Goal: Task Accomplishment & Management: Use online tool/utility

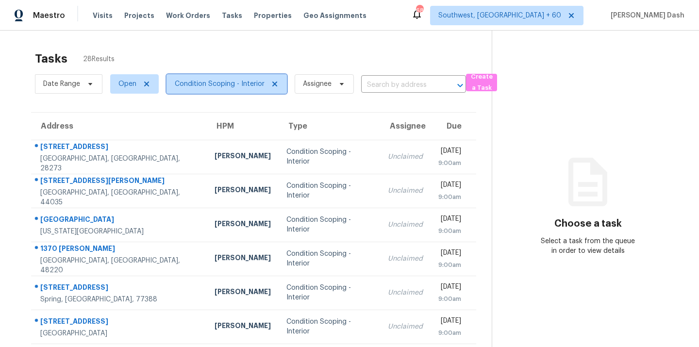
click at [221, 82] on span "Condition Scoping - Interior" at bounding box center [220, 84] width 90 height 10
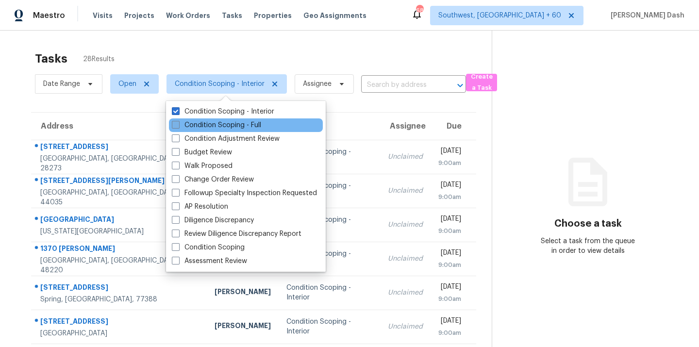
click at [219, 125] on label "Condition Scoping - Full" at bounding box center [216, 125] width 89 height 10
click at [178, 125] on input "Condition Scoping - Full" at bounding box center [175, 123] width 6 height 6
checkbox input "true"
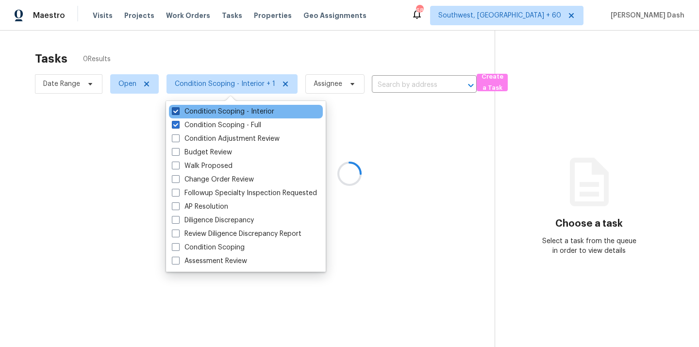
click at [225, 109] on label "Condition Scoping - Interior" at bounding box center [223, 112] width 102 height 10
click at [178, 109] on input "Condition Scoping - Interior" at bounding box center [175, 110] width 6 height 6
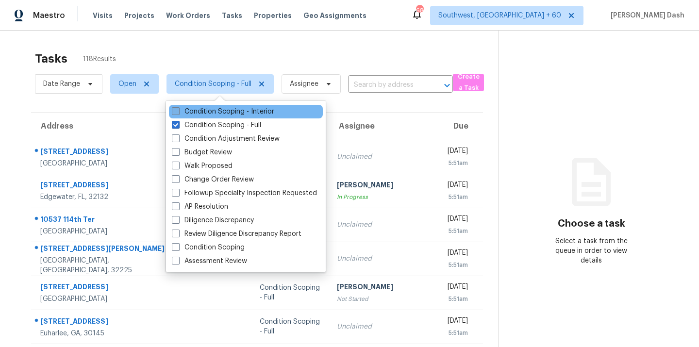
click at [235, 109] on label "Condition Scoping - Interior" at bounding box center [223, 112] width 102 height 10
click at [178, 109] on input "Condition Scoping - Interior" at bounding box center [175, 110] width 6 height 6
checkbox input "true"
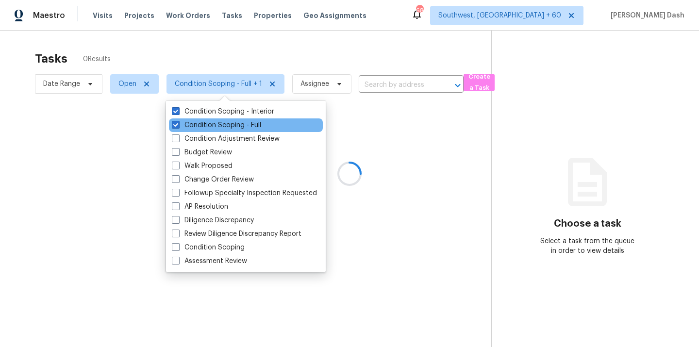
click at [234, 119] on div "Condition Scoping - Full" at bounding box center [246, 125] width 154 height 14
click at [234, 122] on label "Condition Scoping - Full" at bounding box center [216, 125] width 89 height 10
click at [178, 122] on input "Condition Scoping - Full" at bounding box center [175, 123] width 6 height 6
checkbox input "false"
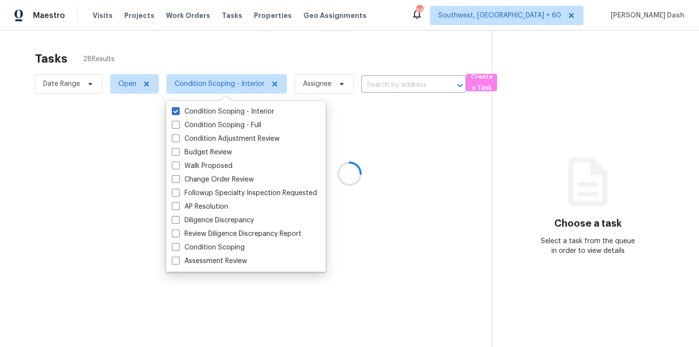
click at [239, 55] on div at bounding box center [349, 173] width 699 height 347
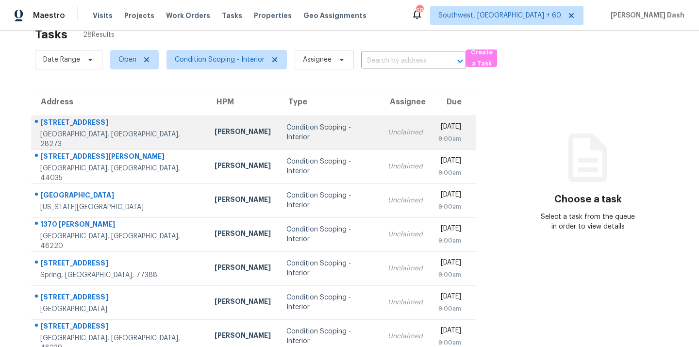
scroll to position [30, 0]
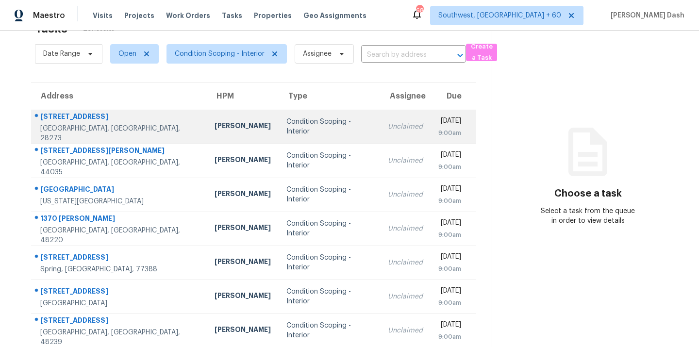
click at [286, 131] on div "Condition Scoping - Interior" at bounding box center [329, 126] width 86 height 19
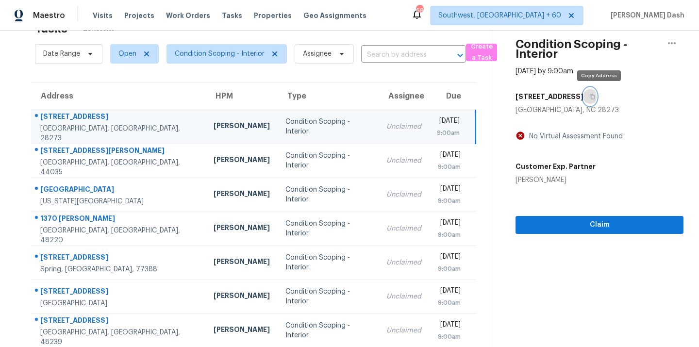
click at [595, 96] on icon "button" at bounding box center [592, 97] width 6 height 6
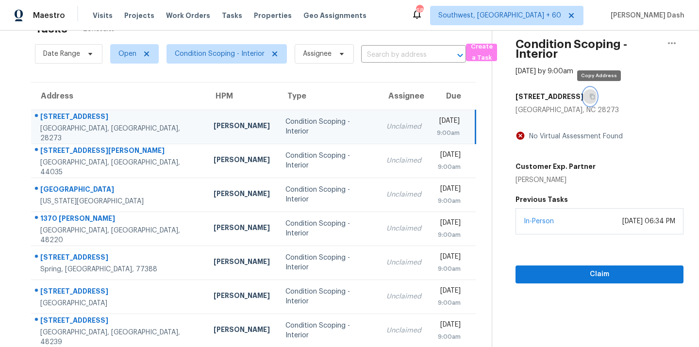
click at [595, 96] on icon "button" at bounding box center [592, 97] width 6 height 6
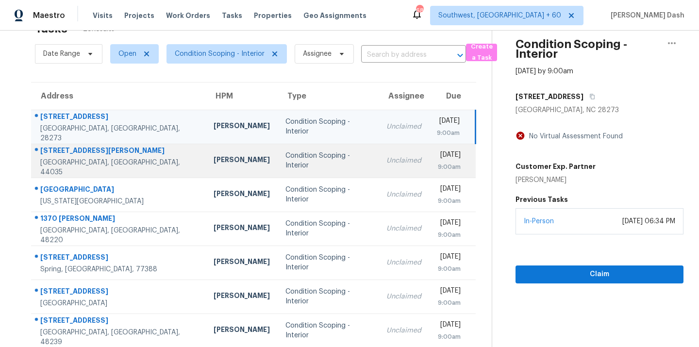
click at [285, 161] on div "Condition Scoping - Interior" at bounding box center [327, 160] width 85 height 19
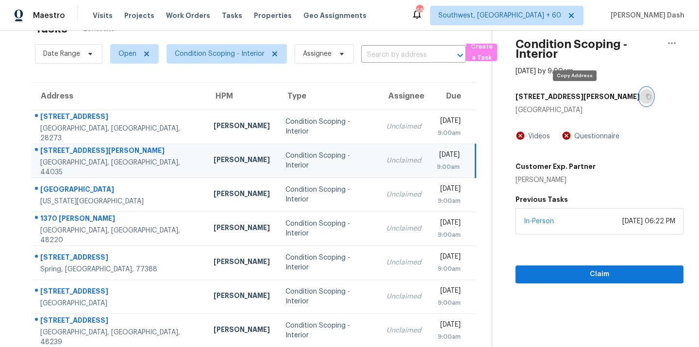
click at [646, 97] on icon "button" at bounding box center [648, 96] width 5 height 5
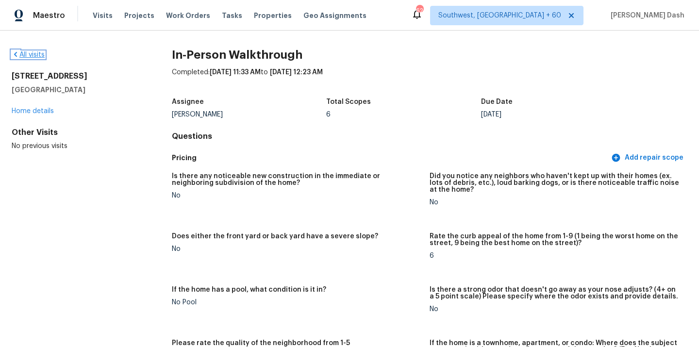
click at [35, 54] on link "All visits" at bounding box center [28, 54] width 33 height 7
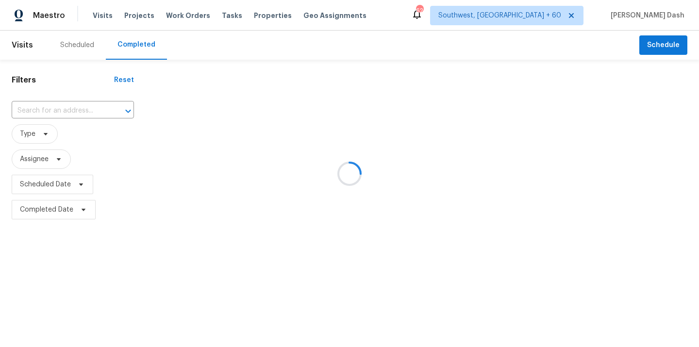
click at [81, 115] on div at bounding box center [349, 173] width 699 height 347
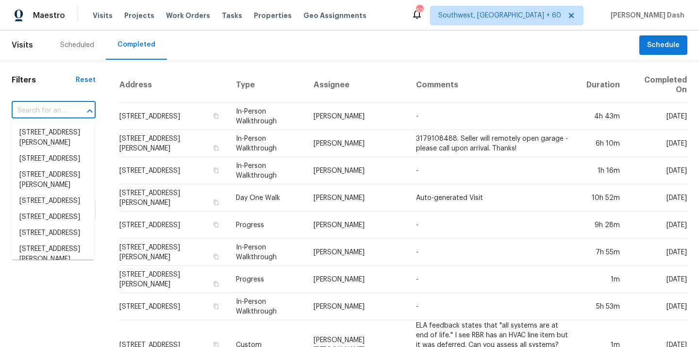
click at [48, 109] on input "text" at bounding box center [40, 110] width 57 height 15
paste input "2321 Silver Crescent Dr, Charlotte, NC 28273"
type input "2321 Silver Crescent Dr, Charlotte, NC 28273"
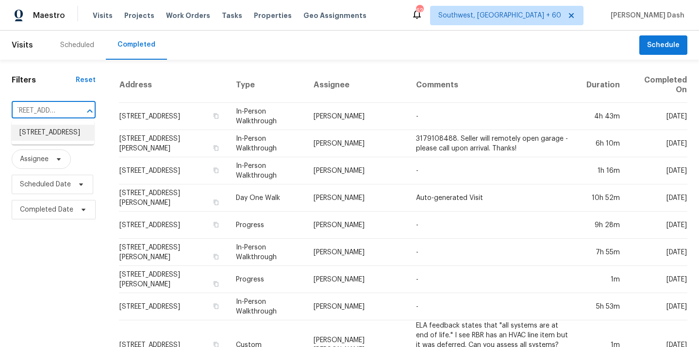
click at [59, 138] on li "2321 Silver Crescent Dr, Charlotte, NC 28273" at bounding box center [53, 133] width 82 height 16
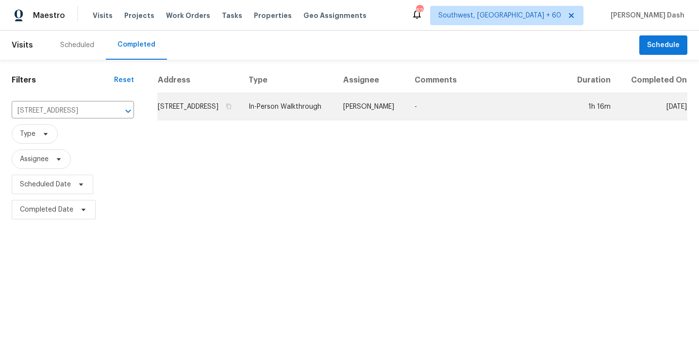
click at [335, 110] on td "In-Person Walkthrough" at bounding box center [288, 106] width 95 height 27
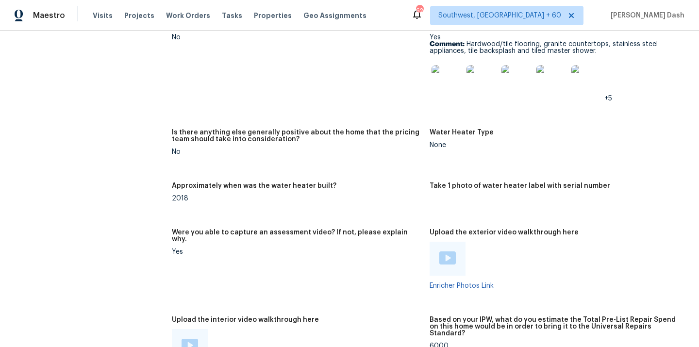
scroll to position [1951, 0]
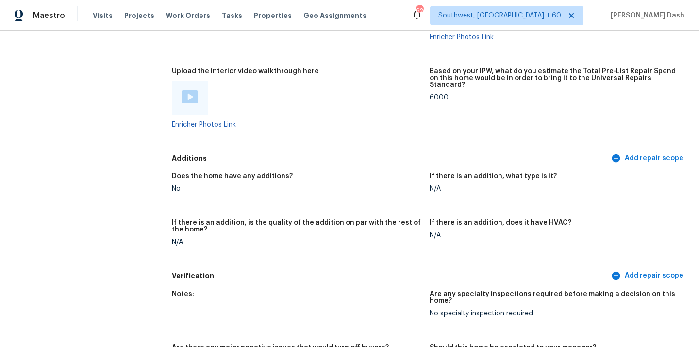
click at [193, 90] on img at bounding box center [189, 96] width 16 height 13
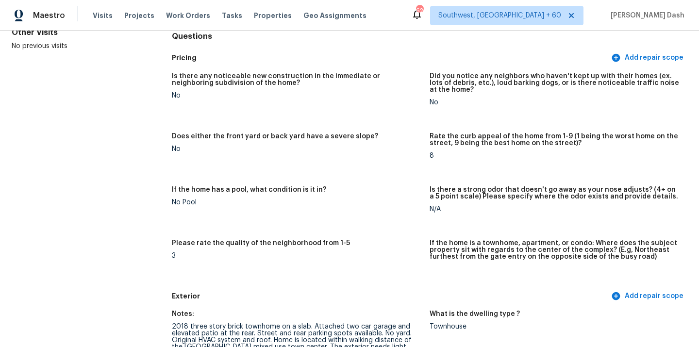
scroll to position [0, 0]
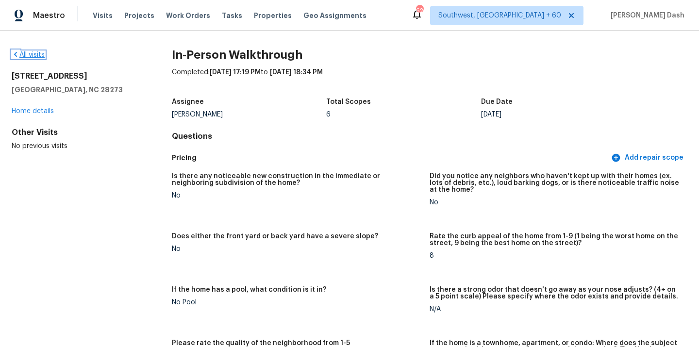
click at [42, 56] on link "All visits" at bounding box center [28, 54] width 33 height 7
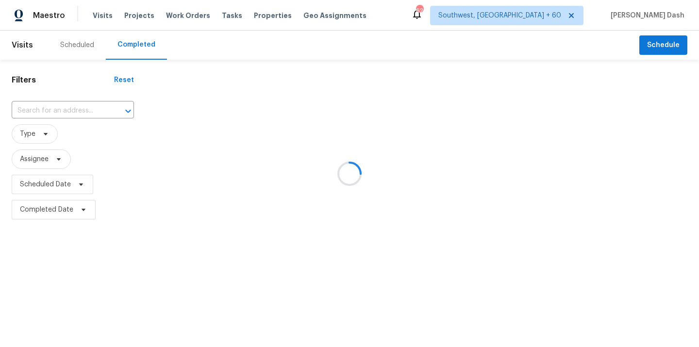
click at [78, 106] on div at bounding box center [349, 173] width 699 height 347
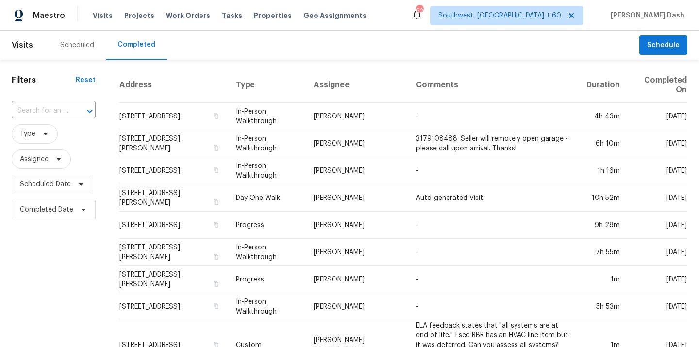
click at [78, 106] on div at bounding box center [82, 111] width 25 height 14
paste input "178 Morgan Ave, Elyria, OH 44035"
type input "178 Morgan Ave, Elyria, OH 44035"
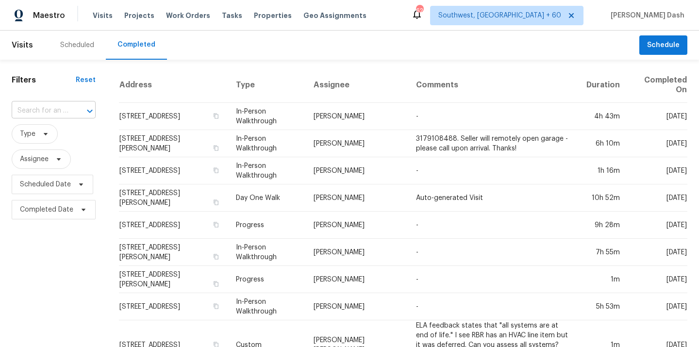
click at [63, 113] on input "text" at bounding box center [40, 110] width 57 height 15
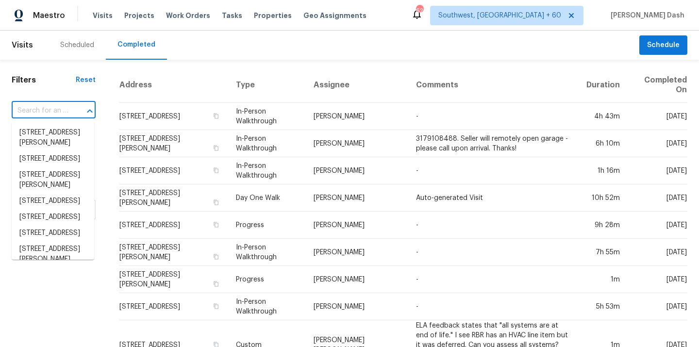
paste input "178 Morgan Ave, Elyria, OH 44035"
type input "178 Morgan Ave, Elyria, OH 44035"
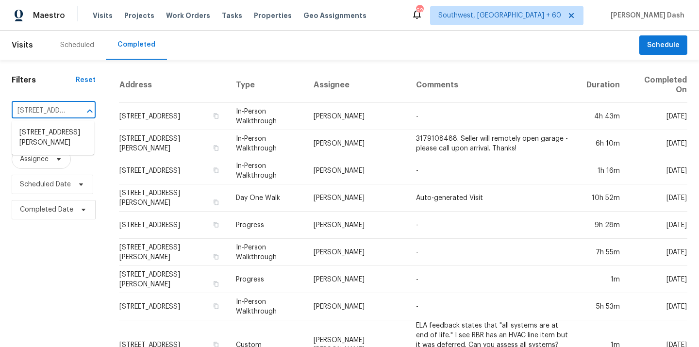
scroll to position [0, 58]
click at [67, 131] on li "178 Morgan Ave, Elyria, OH 44035" at bounding box center [53, 138] width 82 height 26
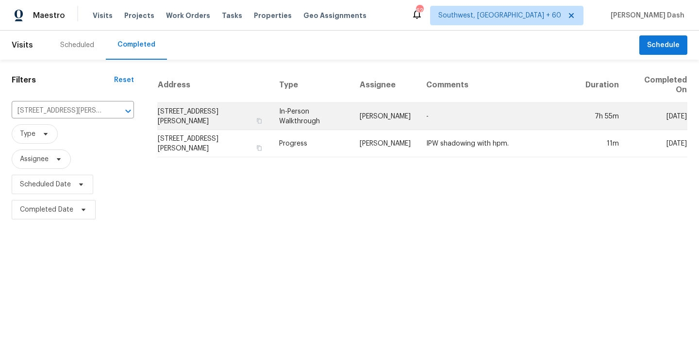
click at [297, 114] on td "In-Person Walkthrough" at bounding box center [311, 116] width 81 height 27
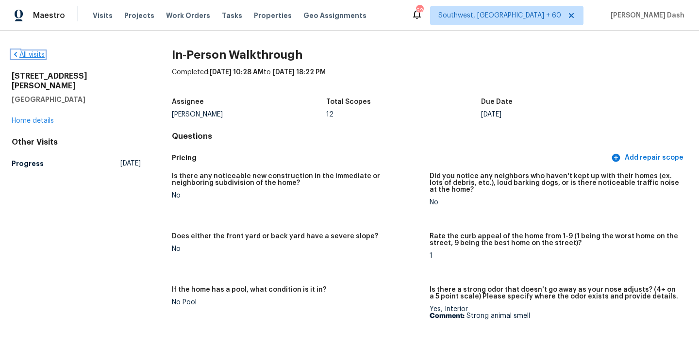
click at [36, 55] on link "All visits" at bounding box center [28, 54] width 33 height 7
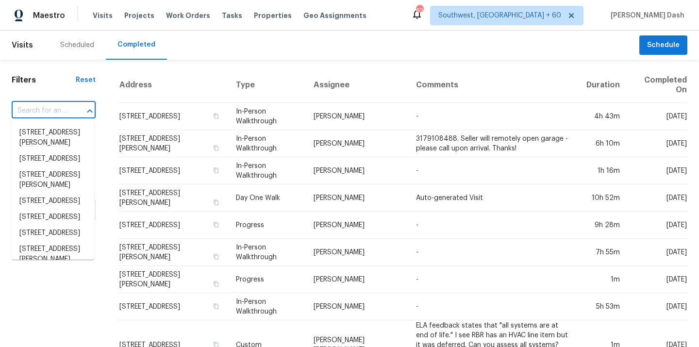
click at [58, 109] on input "text" at bounding box center [40, 110] width 57 height 15
paste input "2127 Saranac Dr, Colorado Springs, CO 80910"
type input "2127 Saranac Dr, Colorado Springs, CO 80910"
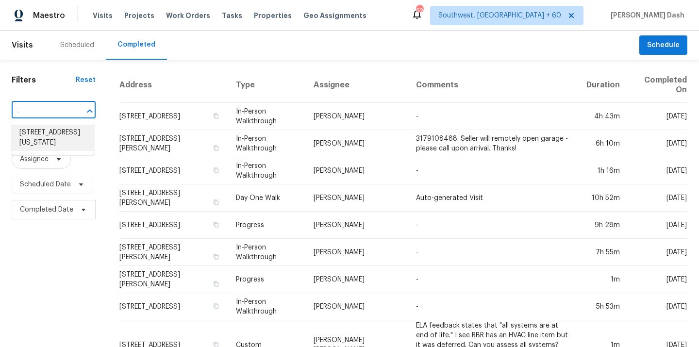
click at [63, 134] on li "2127 Saranac Dr, Colorado Springs, CO 80910" at bounding box center [53, 138] width 82 height 26
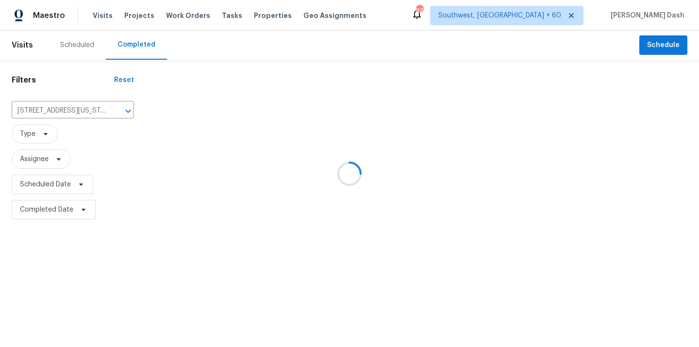
click at [344, 111] on div at bounding box center [349, 173] width 699 height 347
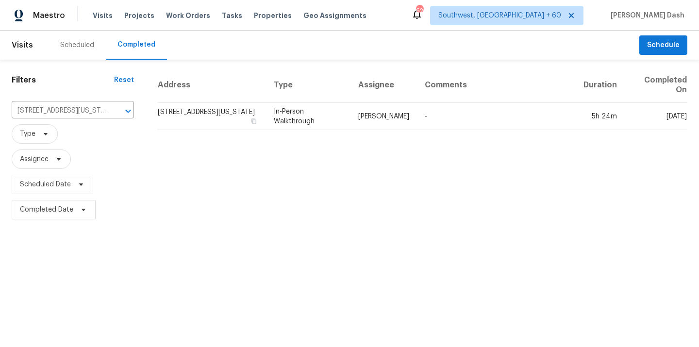
click at [344, 111] on td "In-Person Walkthrough" at bounding box center [308, 116] width 84 height 27
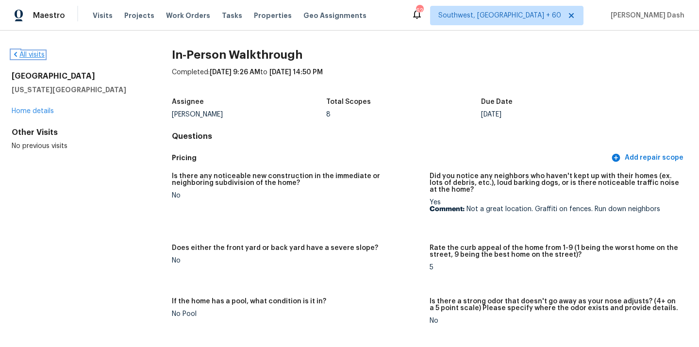
click at [42, 55] on link "All visits" at bounding box center [28, 54] width 33 height 7
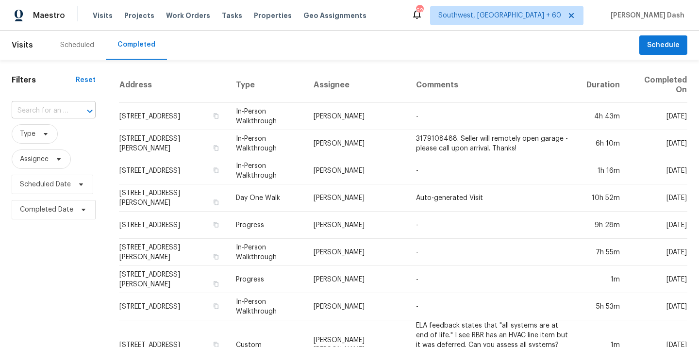
click at [44, 111] on input "text" at bounding box center [40, 110] width 57 height 15
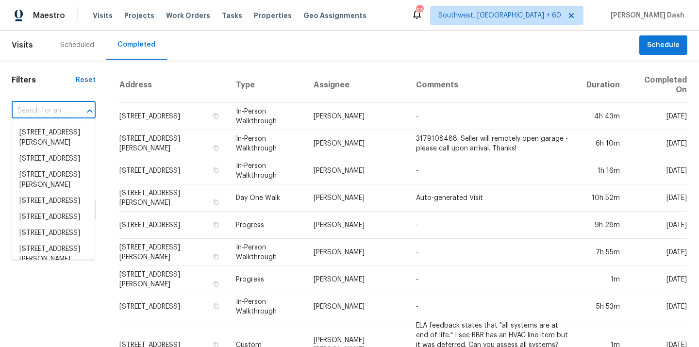
paste input "1370 Bertha St, Ferndale, MI 48220"
type input "1370 Bertha St, Ferndale, MI 48220"
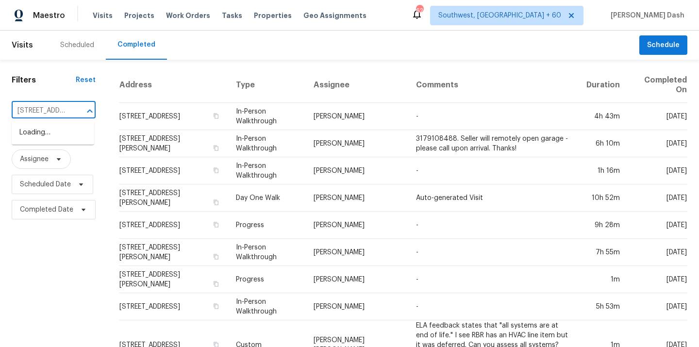
scroll to position [0, 61]
click at [67, 137] on li "1370 Bertha St, Ferndale, MI 48220" at bounding box center [53, 138] width 82 height 26
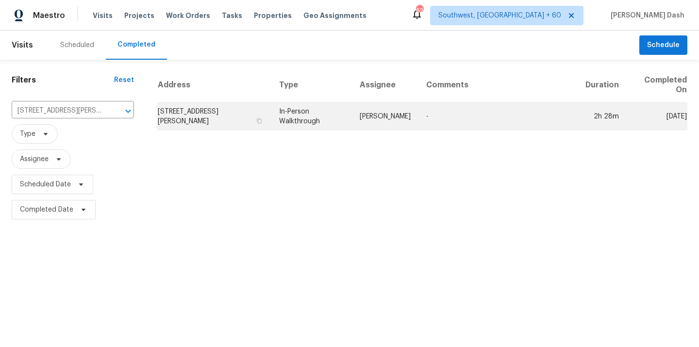
click at [408, 121] on td "[PERSON_NAME]" at bounding box center [385, 116] width 66 height 27
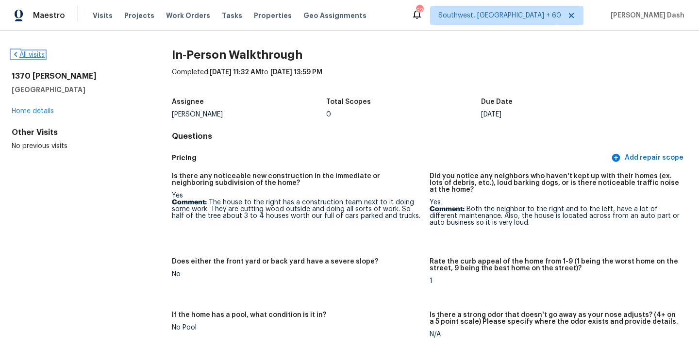
click at [40, 58] on link "All visits" at bounding box center [28, 54] width 33 height 7
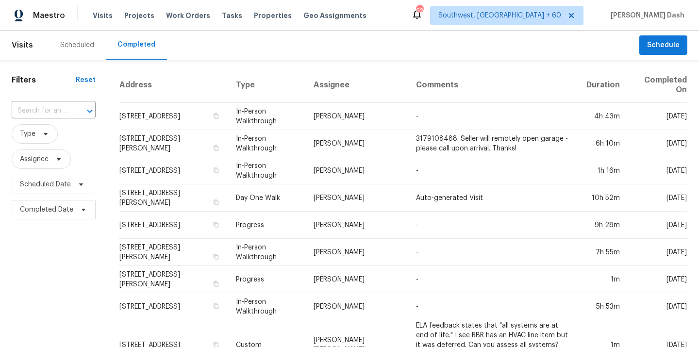
click at [67, 107] on div "​" at bounding box center [54, 110] width 84 height 15
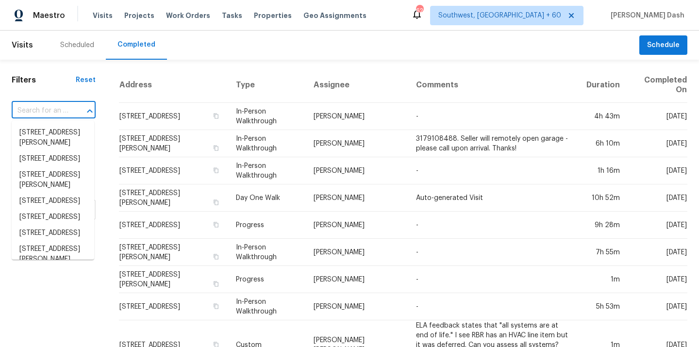
paste input "3415 La Fleur Ln, Spring, TX 77388"
type input "3415 La Fleur Ln, Spring, TX 77388"
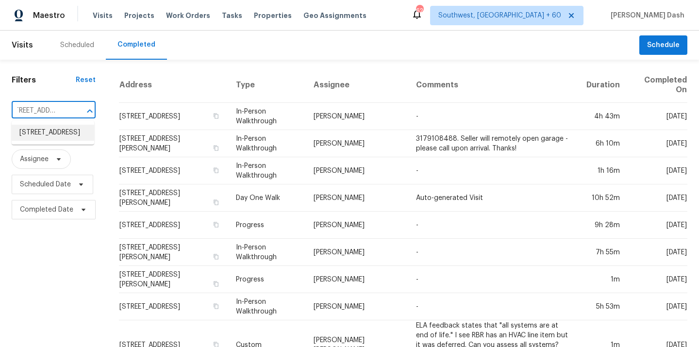
click at [77, 130] on li "3415 La Fleur Ln, Spring, TX 77388" at bounding box center [53, 133] width 82 height 16
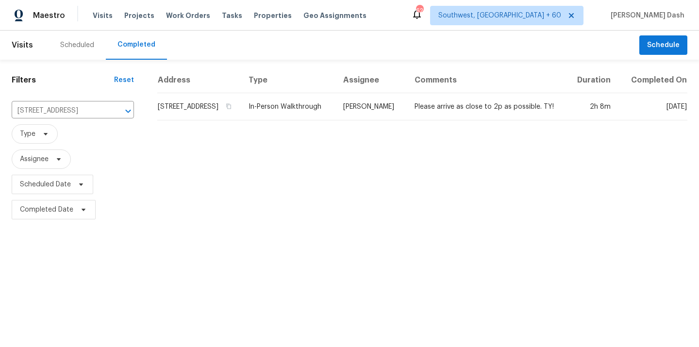
click at [299, 118] on td "In-Person Walkthrough" at bounding box center [288, 106] width 95 height 27
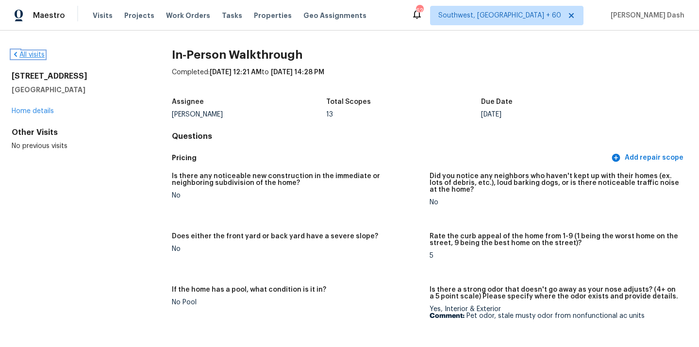
click at [39, 51] on link "All visits" at bounding box center [28, 54] width 33 height 7
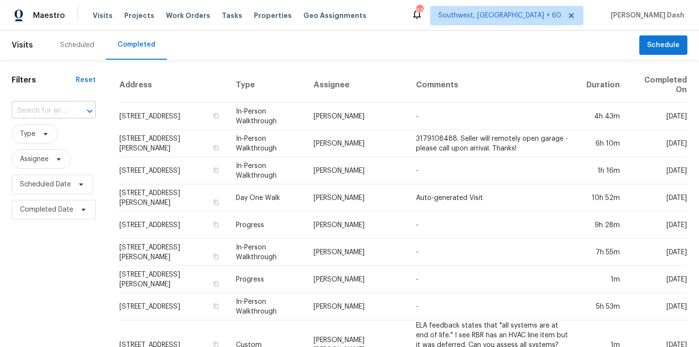
click at [51, 108] on input "text" at bounding box center [40, 110] width 57 height 15
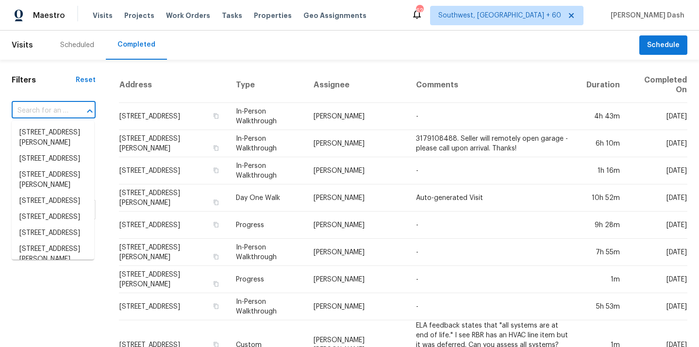
type input "v"
paste input "852 Waukee Pass St, San Antonio, TX 78260"
type input "852 Waukee Pass St, San Antonio, TX 78260"
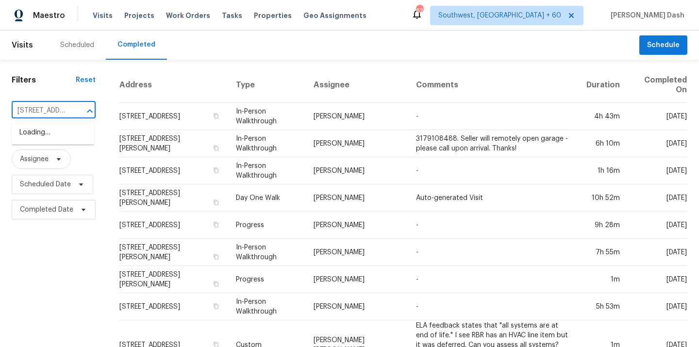
scroll to position [0, 89]
click at [47, 139] on li "852 Waukee Pass St, San Antonio, TX 78260" at bounding box center [53, 133] width 82 height 16
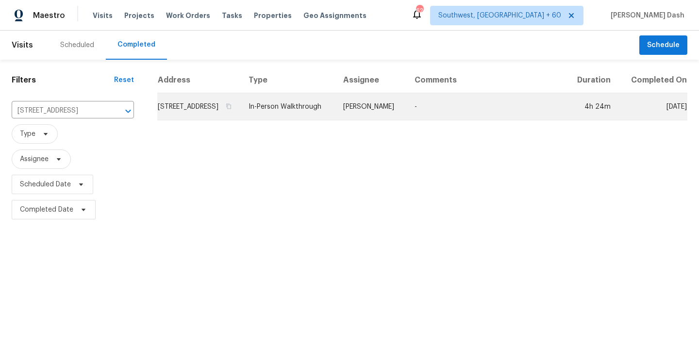
click at [366, 116] on td "[PERSON_NAME]" at bounding box center [370, 106] width 71 height 27
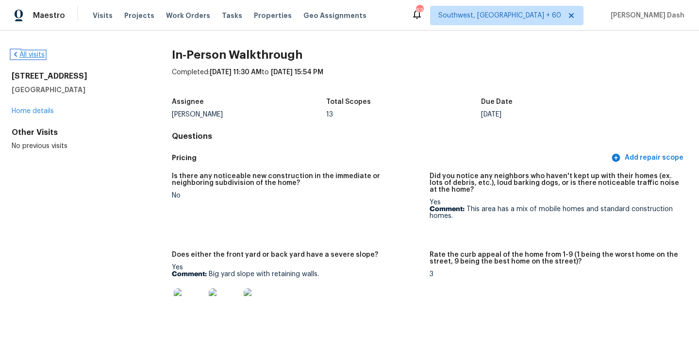
click at [35, 58] on link "All visits" at bounding box center [28, 54] width 33 height 7
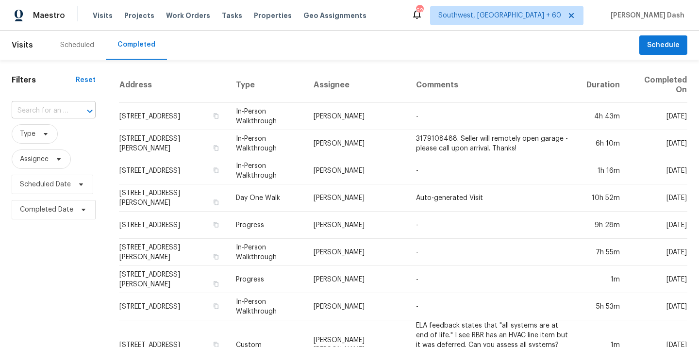
click at [56, 114] on input "text" at bounding box center [40, 110] width 57 height 15
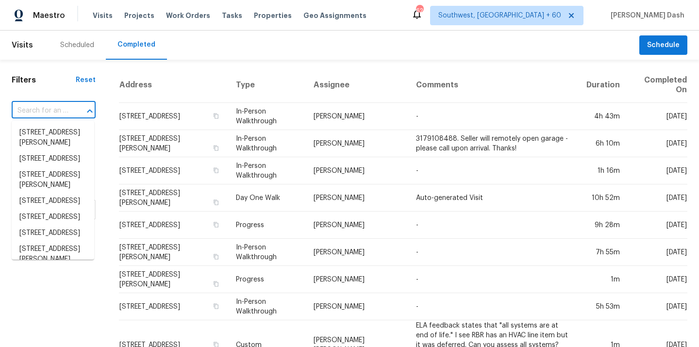
paste input "24629 Westgate Dr, Redford, MI 48239"
type input "24629 Westgate Dr, Redford, MI 48239"
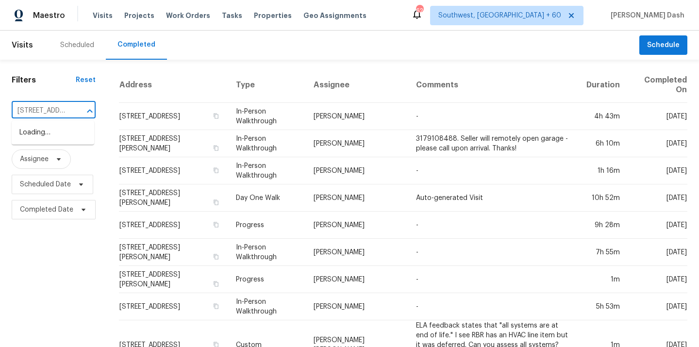
scroll to position [0, 73]
click at [61, 135] on li "24629 Westgate Dr, Redford, MI 48239" at bounding box center [53, 133] width 82 height 16
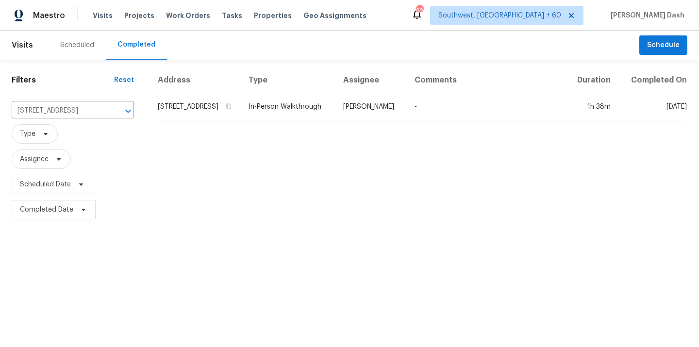
click at [325, 120] on td "In-Person Walkthrough" at bounding box center [288, 106] width 95 height 27
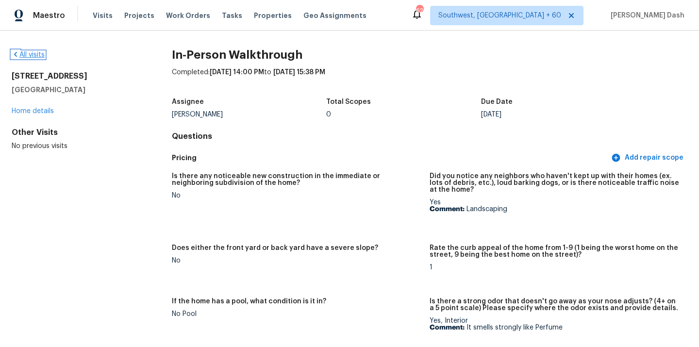
click at [37, 56] on link "All visits" at bounding box center [28, 54] width 33 height 7
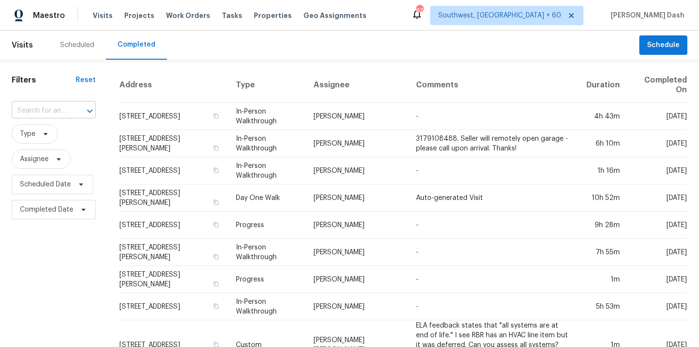
click at [54, 109] on input "text" at bounding box center [40, 110] width 57 height 15
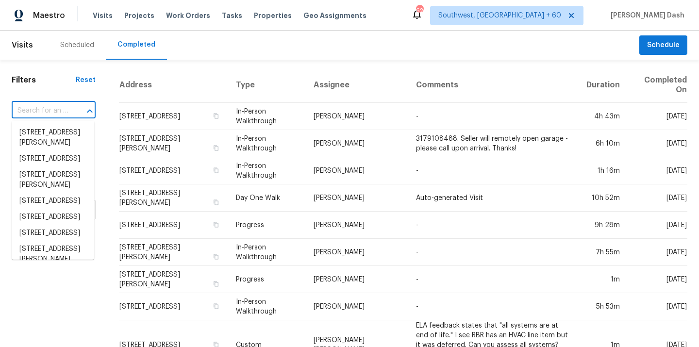
type input "v"
paste input "4015 Highland Park Dr, Greenwood, IN 46143"
type input "4015 Highland Park Dr, Greenwood, IN 46143"
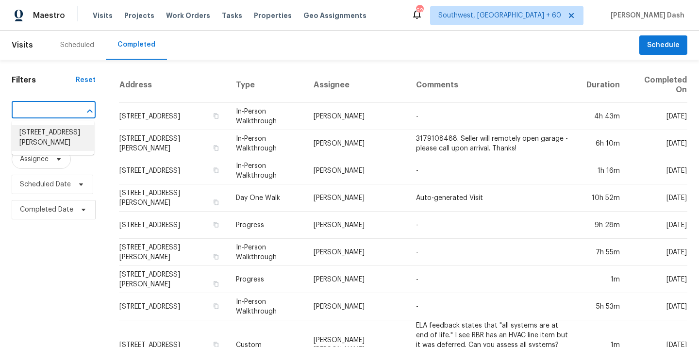
click at [52, 130] on li "4015 Highland Park Dr, Greenwood, IN 46143" at bounding box center [53, 138] width 82 height 26
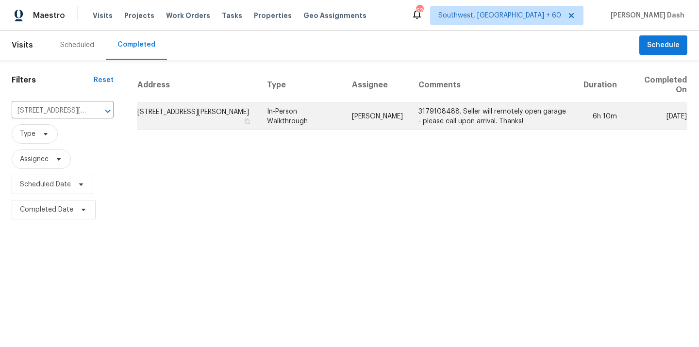
click at [323, 121] on td "In-Person Walkthrough" at bounding box center [301, 116] width 85 height 27
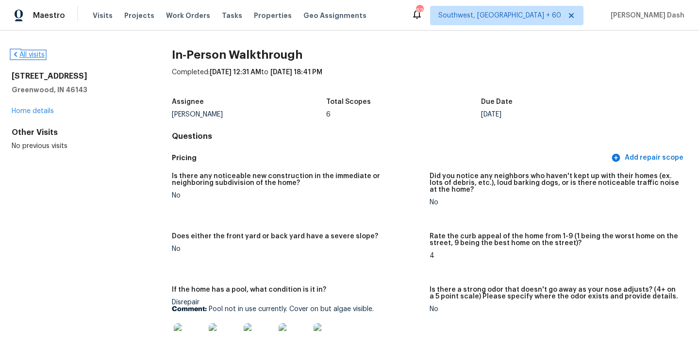
click at [33, 56] on link "All visits" at bounding box center [28, 54] width 33 height 7
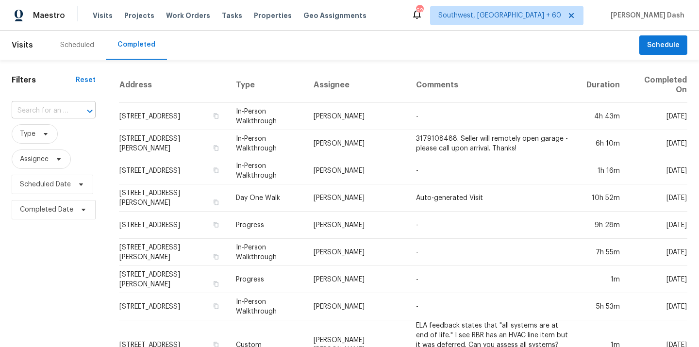
click at [79, 108] on div at bounding box center [82, 111] width 25 height 14
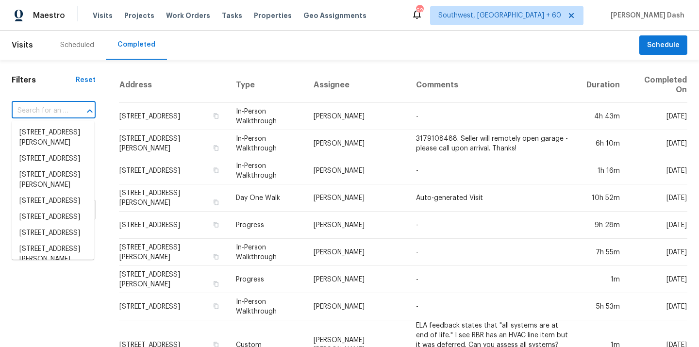
paste input "160 Hidden Lake Dr, Severance, CO 80550"
type input "160 Hidden Lake Dr, Severance, CO 80550"
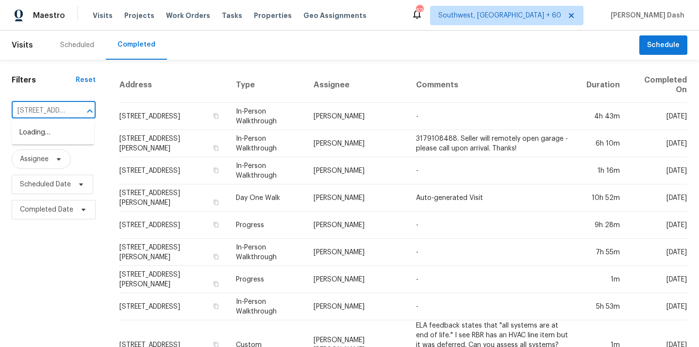
scroll to position [0, 86]
click at [73, 129] on li "160 Hidden Lake Dr, Severance, CO 80550" at bounding box center [53, 133] width 82 height 16
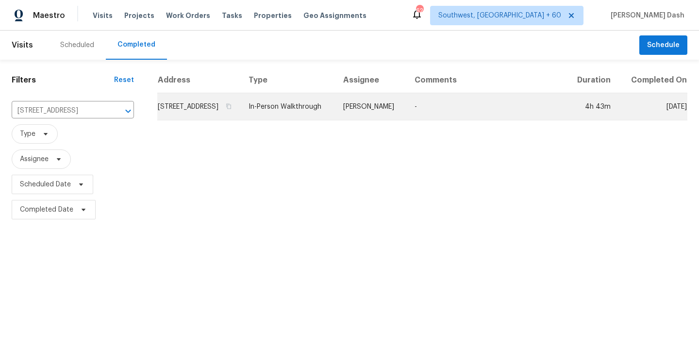
click at [335, 114] on td "In-Person Walkthrough" at bounding box center [288, 106] width 95 height 27
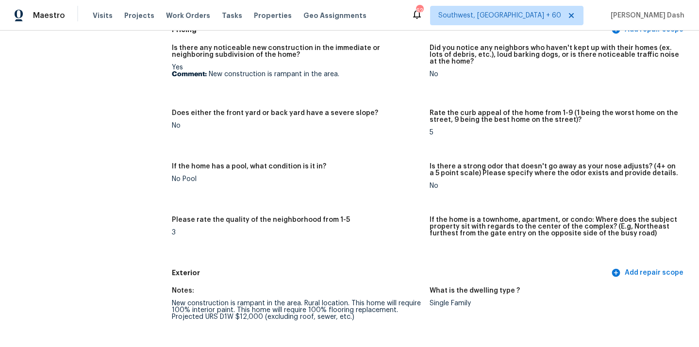
scroll to position [135, 0]
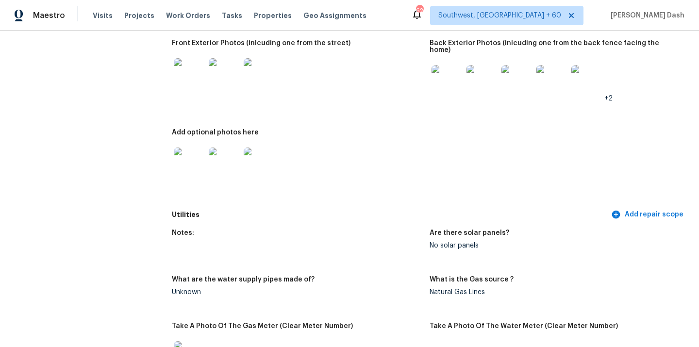
click at [402, 129] on div "Add optional photos here" at bounding box center [297, 135] width 250 height 13
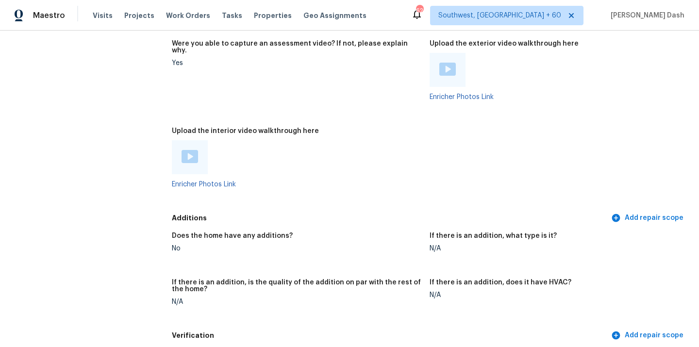
scroll to position [1871, 0]
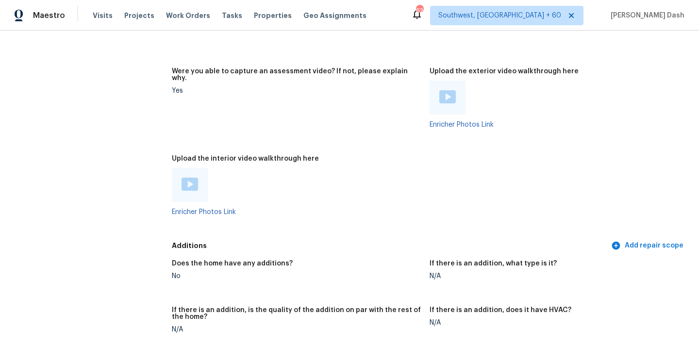
click at [189, 178] on img at bounding box center [189, 184] width 16 height 13
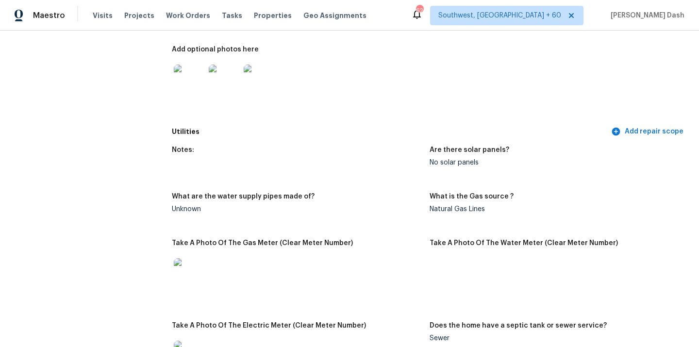
scroll to position [0, 0]
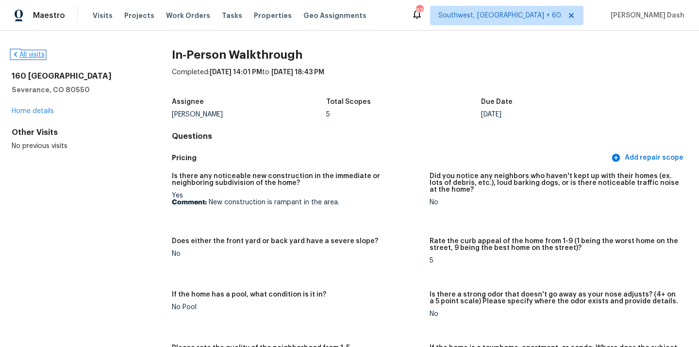
click at [36, 53] on link "All visits" at bounding box center [28, 54] width 33 height 7
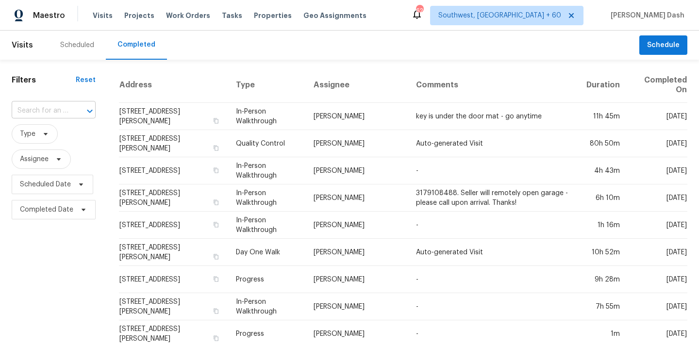
click at [75, 111] on div at bounding box center [82, 111] width 25 height 14
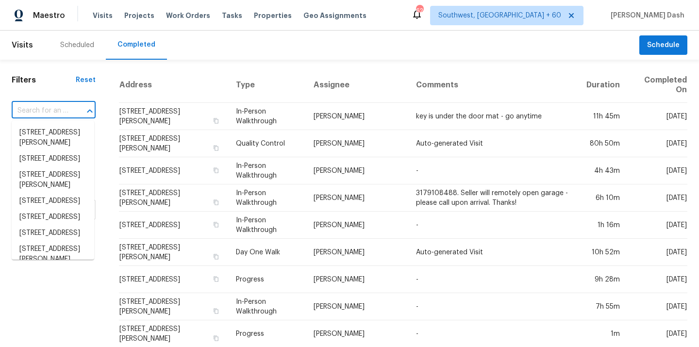
paste input "36635 Giles Rd, Grafton, OH 44044"
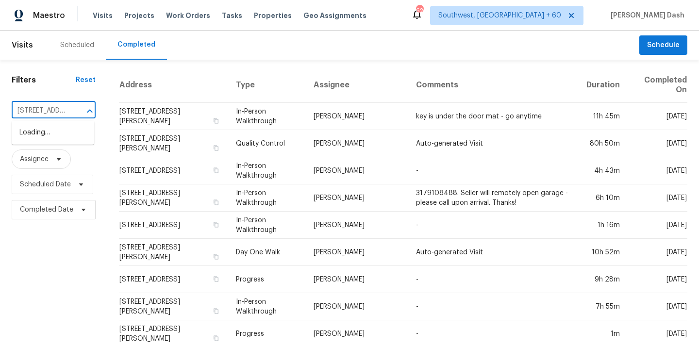
scroll to position [0, 64]
type input "36635 Giles Rd, Grafton, OH 44044"
click at [62, 111] on input "text" at bounding box center [40, 110] width 57 height 15
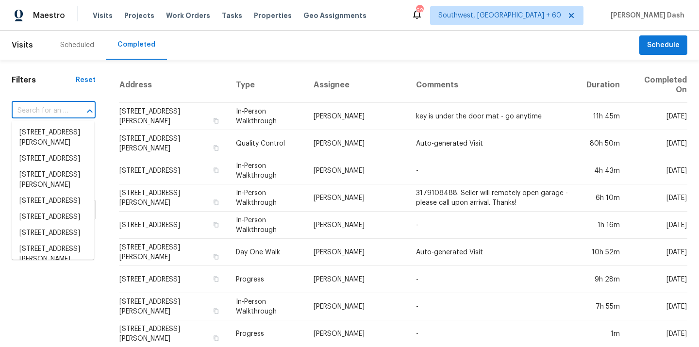
paste input "36635 Giles Rd, Grafton, OH 44044"
type input "36635 Giles Rd, Grafton, OH 44044"
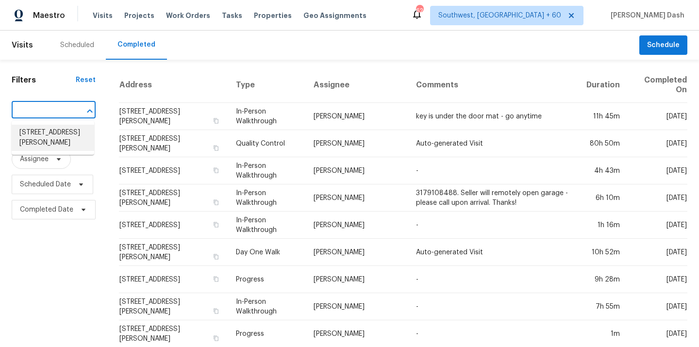
click at [62, 138] on li "36635 Giles Rd, Grafton, OH 44044" at bounding box center [53, 138] width 82 height 26
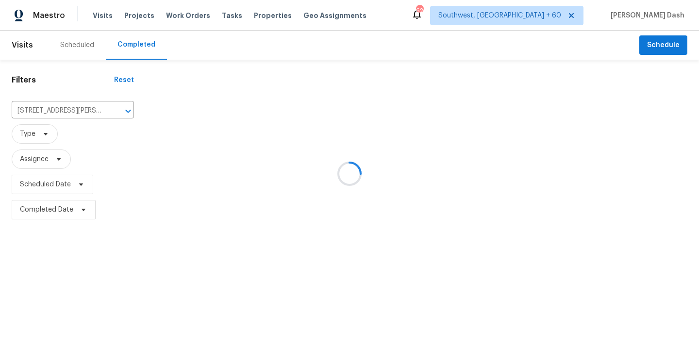
click at [367, 124] on div at bounding box center [349, 173] width 699 height 347
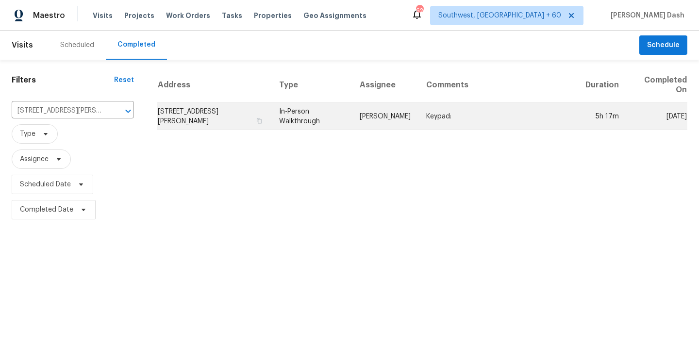
click at [367, 115] on td "Marissa Casias" at bounding box center [385, 116] width 66 height 27
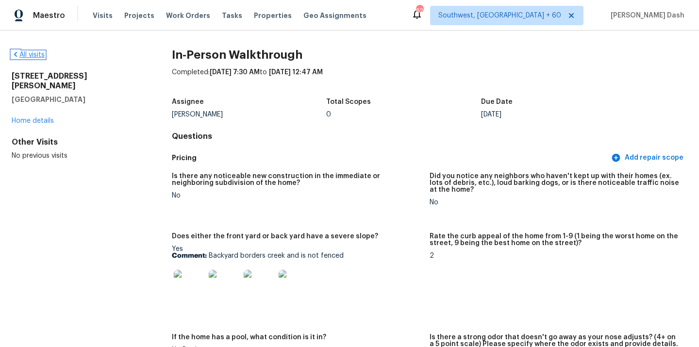
click at [29, 53] on link "All visits" at bounding box center [28, 54] width 33 height 7
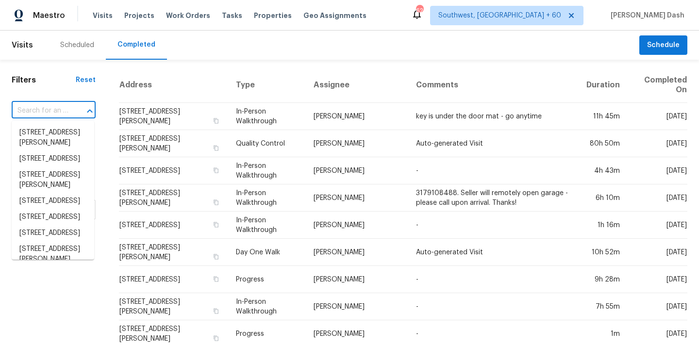
click at [41, 111] on input "text" at bounding box center [40, 110] width 57 height 15
paste input "4260 Viola Ave, Grove City, OH 43123"
type input "4260 Viola Ave, Grove City, OH 43123"
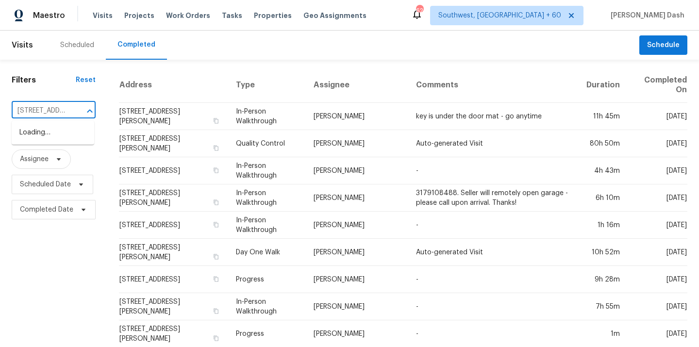
scroll to position [0, 69]
click at [48, 128] on li "4260 Viola Ave, Grove City, OH 43123" at bounding box center [53, 138] width 82 height 26
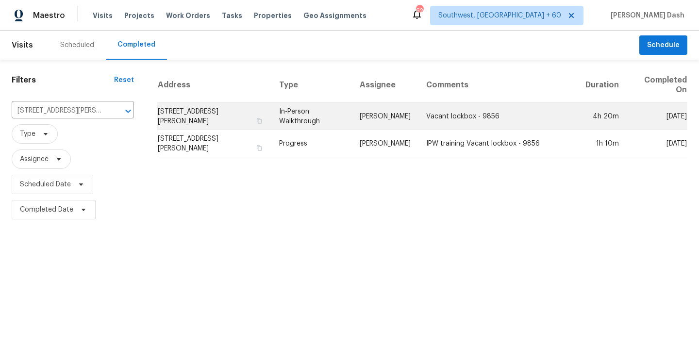
click at [321, 116] on td "In-Person Walkthrough" at bounding box center [311, 116] width 81 height 27
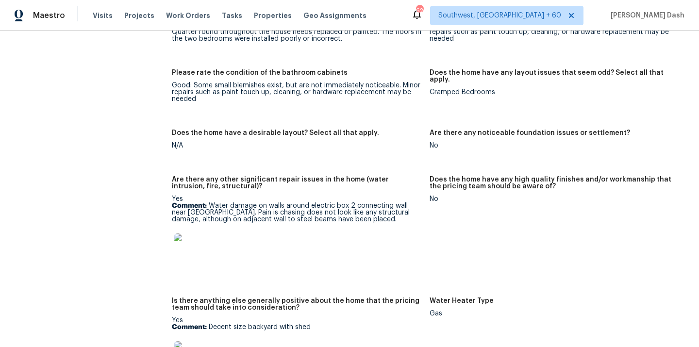
scroll to position [1618, 0]
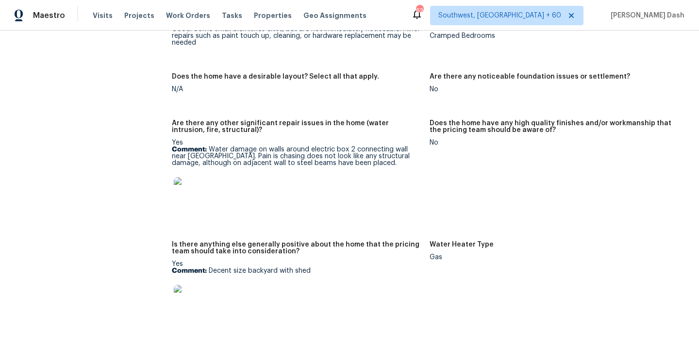
click at [195, 183] on img at bounding box center [189, 192] width 31 height 31
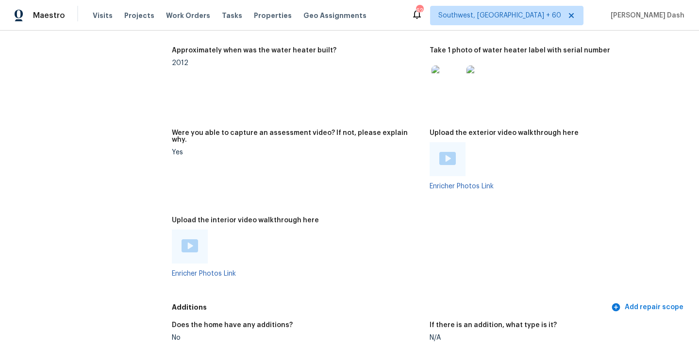
scroll to position [1991, 0]
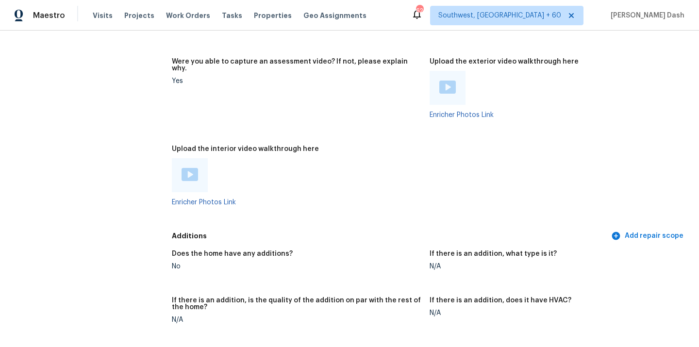
click at [186, 168] on img at bounding box center [189, 174] width 16 height 13
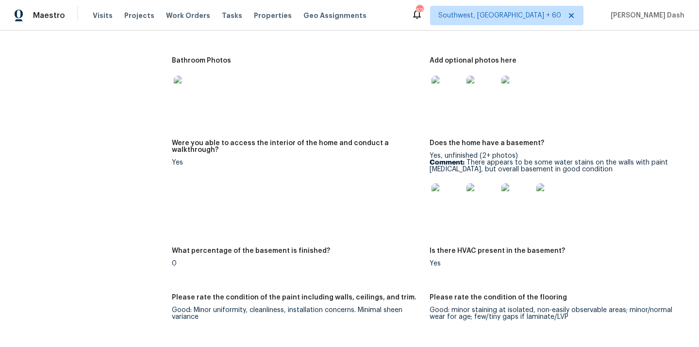
scroll to position [1223, 0]
click at [447, 190] on img at bounding box center [446, 199] width 31 height 31
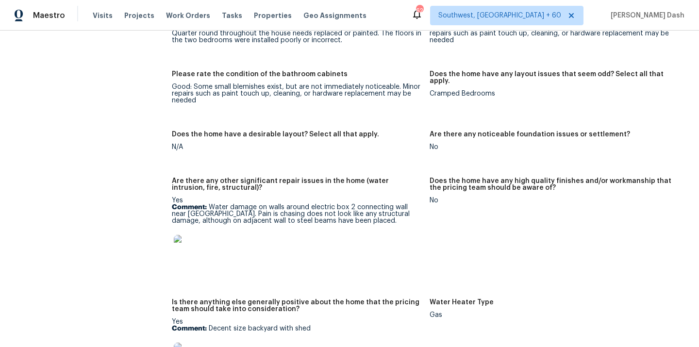
scroll to position [1567, 0]
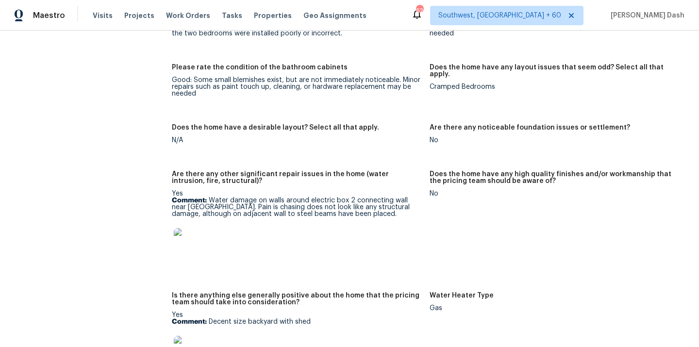
click at [189, 238] on img at bounding box center [189, 243] width 31 height 31
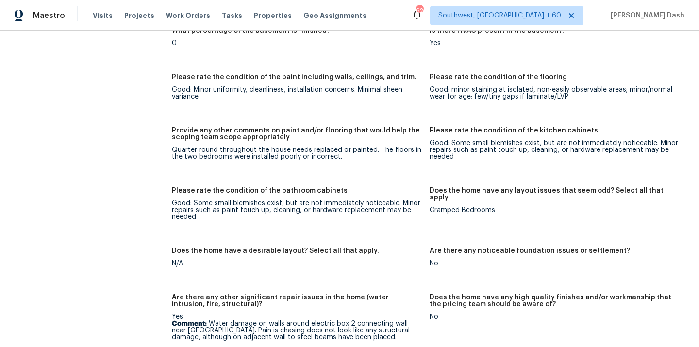
scroll to position [1444, 0]
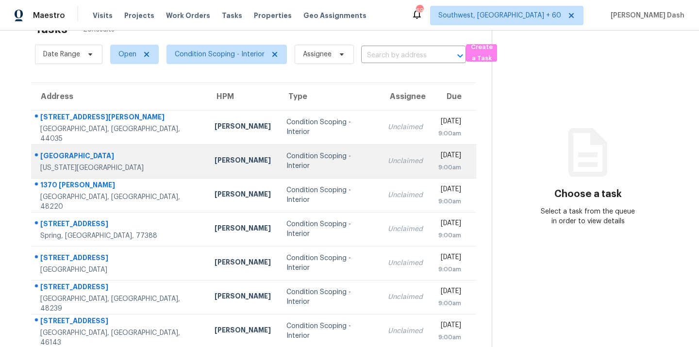
scroll to position [78, 0]
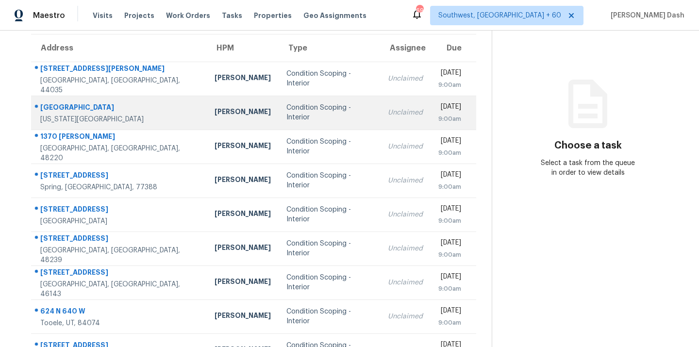
click at [286, 116] on div "Condition Scoping - Interior" at bounding box center [329, 112] width 86 height 19
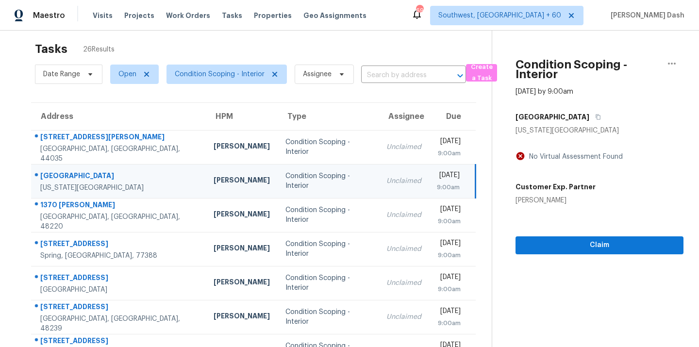
scroll to position [3, 0]
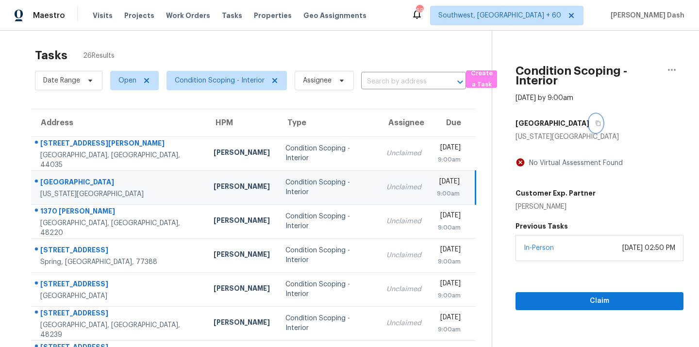
click at [589, 122] on button "button" at bounding box center [595, 123] width 13 height 17
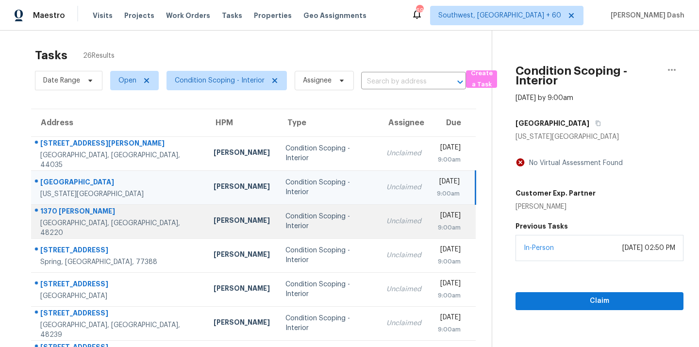
click at [278, 229] on td "Condition Scoping - Interior" at bounding box center [328, 221] width 101 height 34
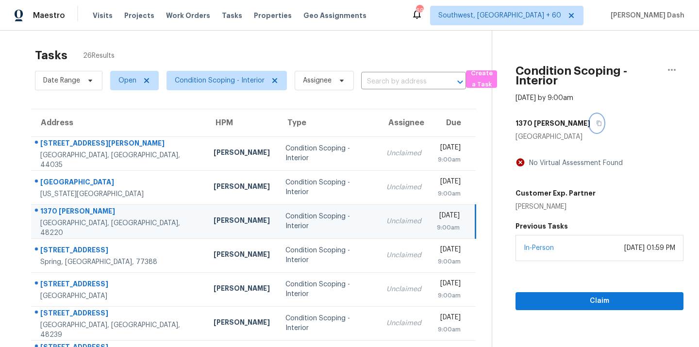
click at [596, 124] on icon "button" at bounding box center [599, 123] width 6 height 6
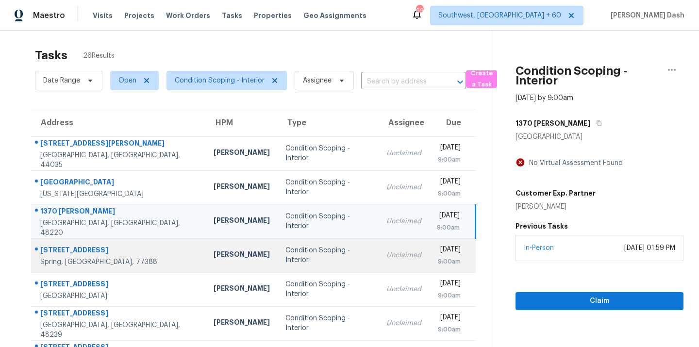
click at [278, 261] on td "Condition Scoping - Interior" at bounding box center [328, 255] width 101 height 34
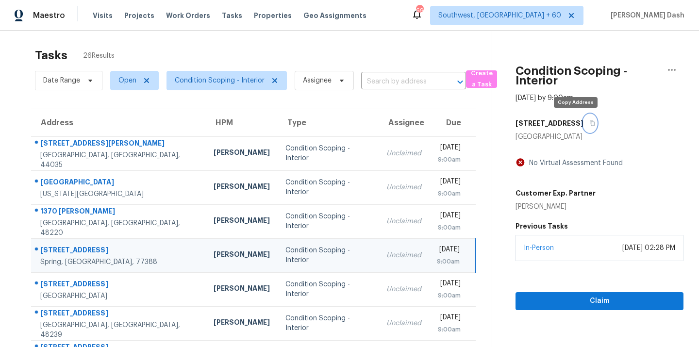
click at [590, 122] on icon "button" at bounding box center [592, 123] width 5 height 5
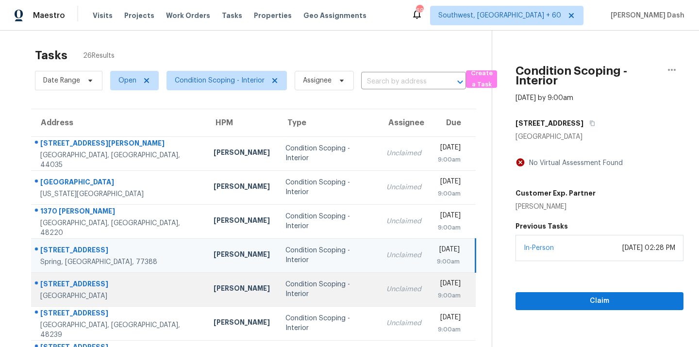
click at [378, 301] on td "Unclaimed" at bounding box center [403, 289] width 50 height 34
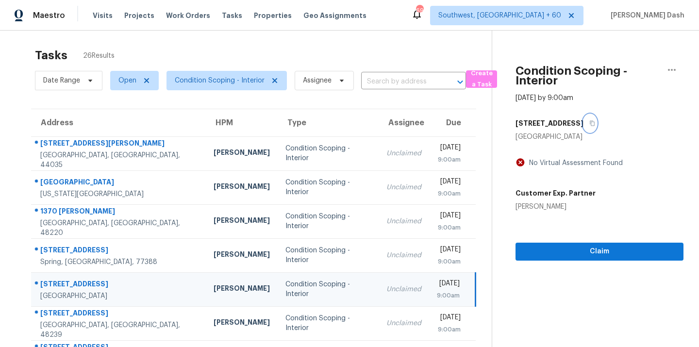
click at [587, 118] on button "button" at bounding box center [589, 123] width 13 height 17
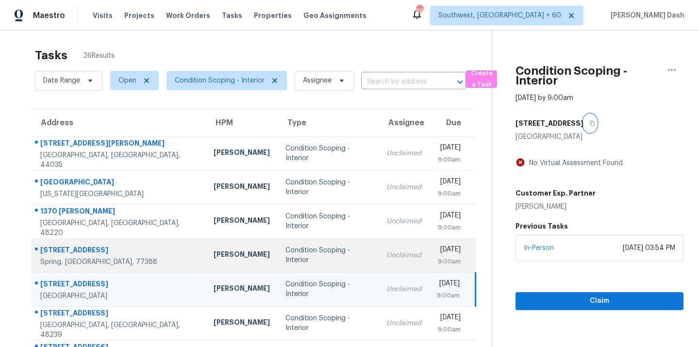
scroll to position [158, 0]
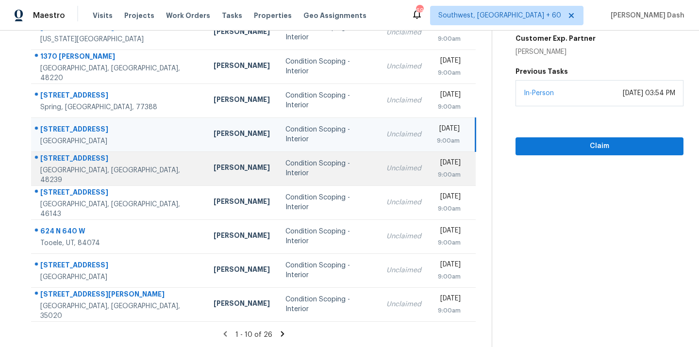
click at [279, 177] on td "Condition Scoping - Interior" at bounding box center [328, 168] width 101 height 34
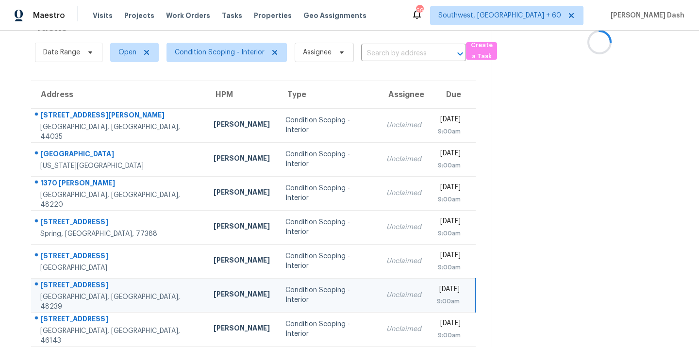
scroll to position [5, 0]
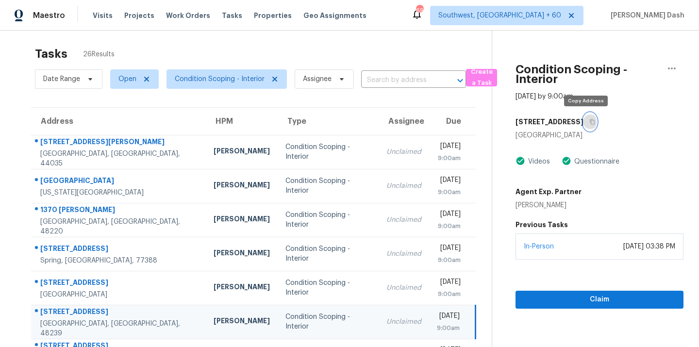
click at [586, 117] on button "button" at bounding box center [589, 121] width 13 height 17
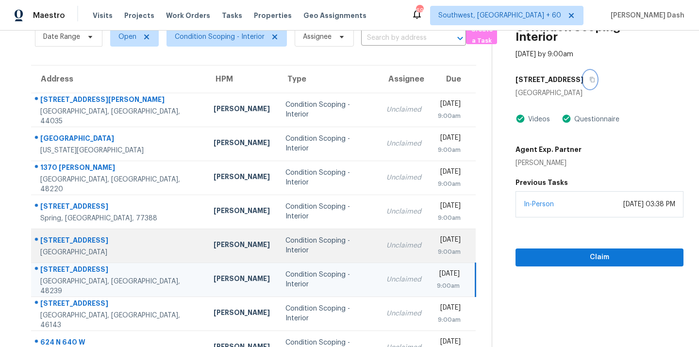
scroll to position [119, 0]
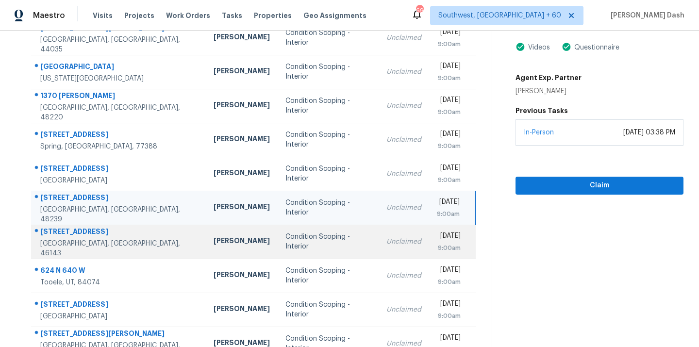
click at [327, 252] on td "Condition Scoping - Interior" at bounding box center [328, 242] width 101 height 34
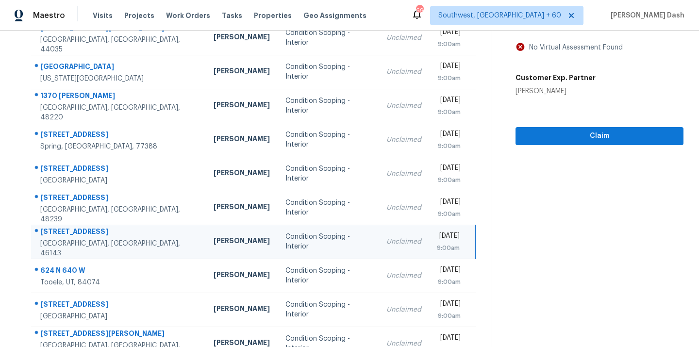
scroll to position [0, 0]
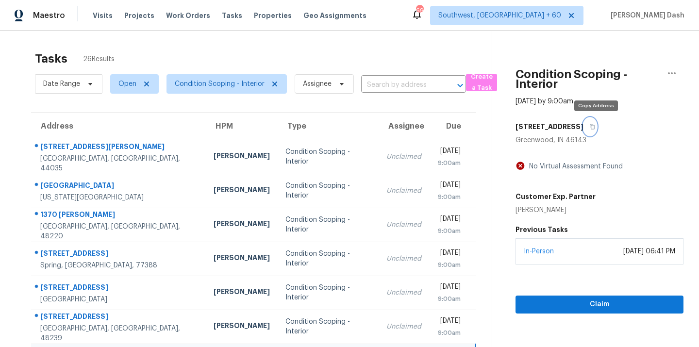
click at [596, 130] on button "button" at bounding box center [589, 126] width 13 height 17
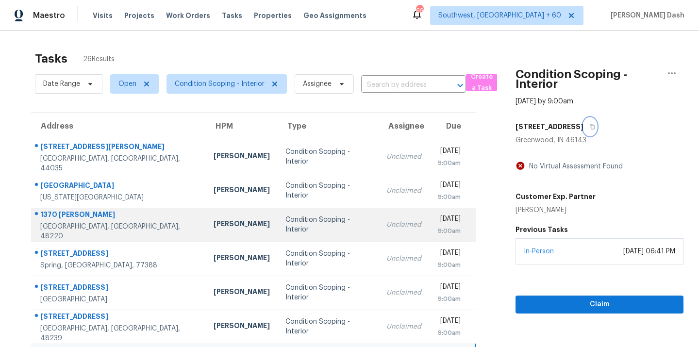
scroll to position [158, 0]
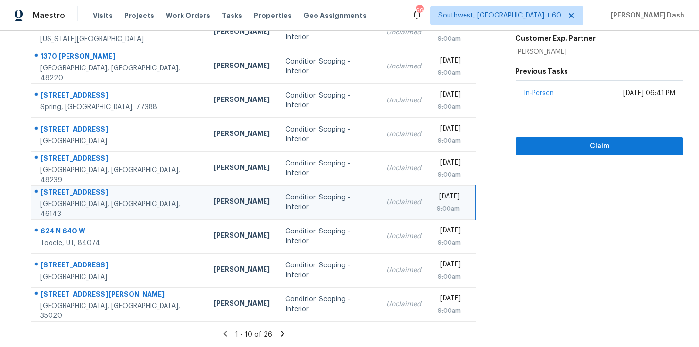
click at [280, 333] on icon at bounding box center [281, 333] width 3 height 5
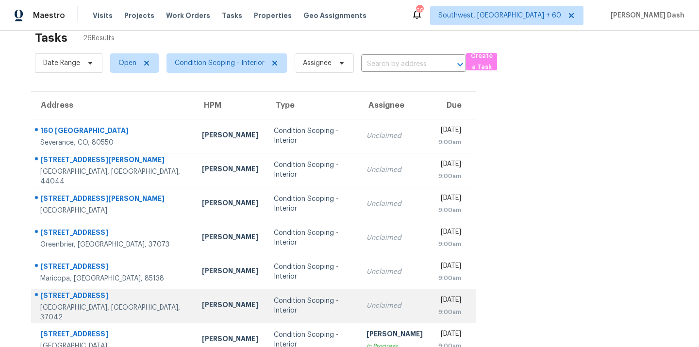
scroll to position [18, 0]
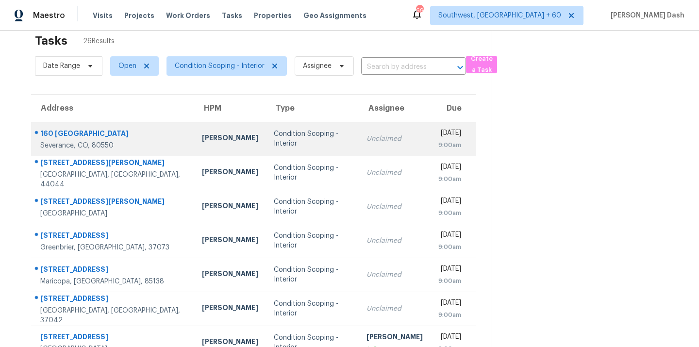
click at [299, 144] on td "Condition Scoping - Interior" at bounding box center [312, 139] width 93 height 34
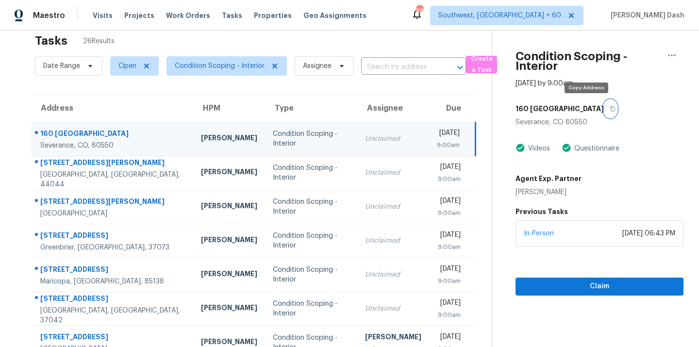
click at [609, 108] on icon "button" at bounding box center [612, 109] width 6 height 6
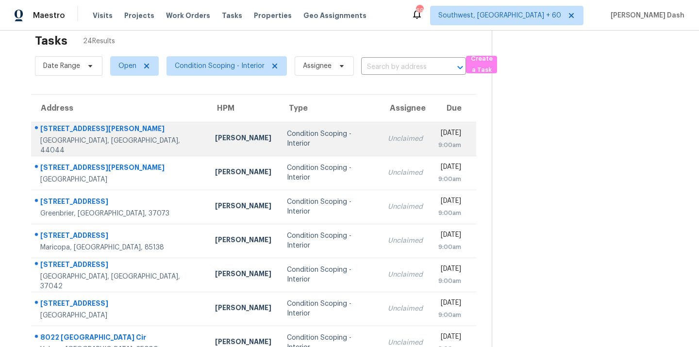
click at [215, 142] on div "[PERSON_NAME]" at bounding box center [243, 139] width 56 height 12
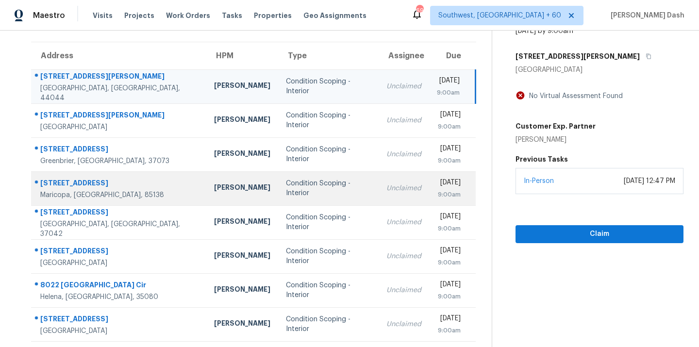
scroll to position [0, 0]
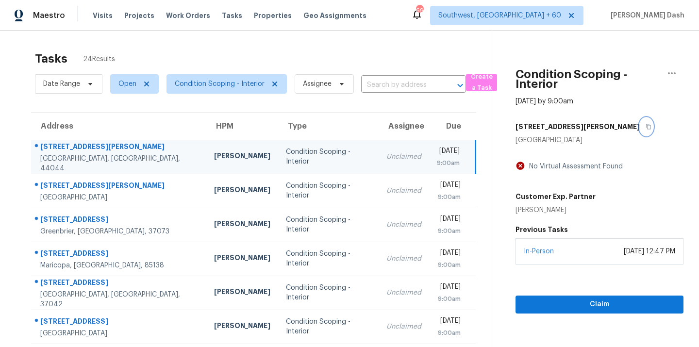
click at [645, 127] on icon "button" at bounding box center [648, 127] width 6 height 6
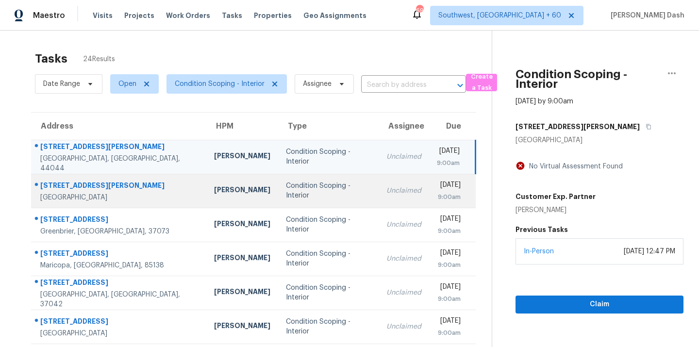
click at [206, 189] on td "Keith Hollingsworth" at bounding box center [242, 191] width 72 height 34
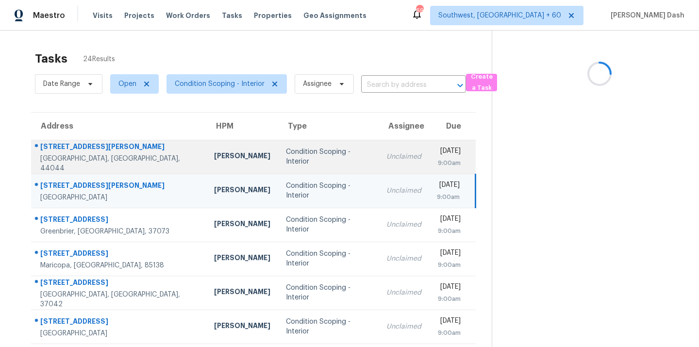
click at [278, 142] on td "Condition Scoping - Interior" at bounding box center [328, 157] width 100 height 34
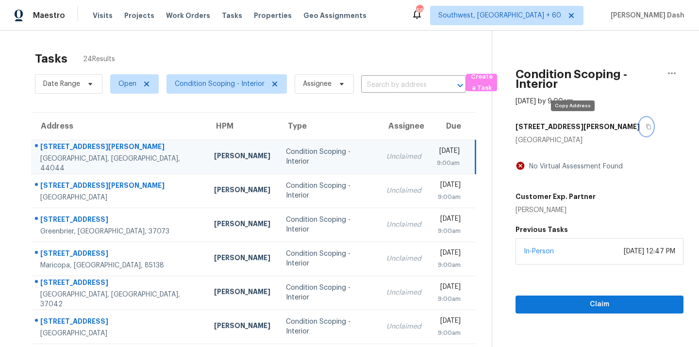
click at [646, 125] on icon "button" at bounding box center [648, 126] width 5 height 5
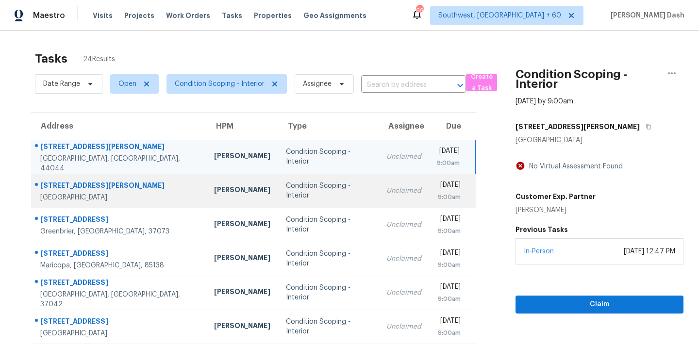
click at [316, 190] on div "Condition Scoping - Interior" at bounding box center [328, 190] width 85 height 19
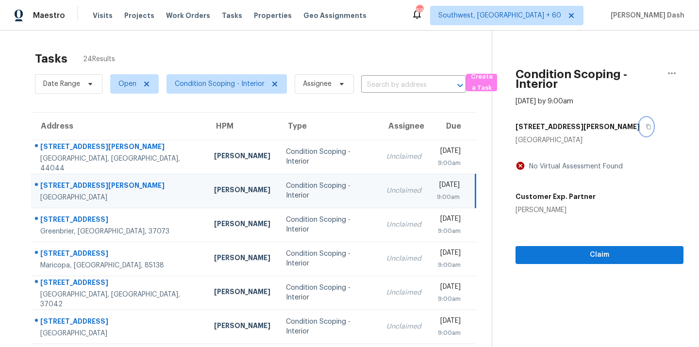
click at [646, 125] on icon "button" at bounding box center [648, 126] width 5 height 5
